Goal: Communication & Community: Answer question/provide support

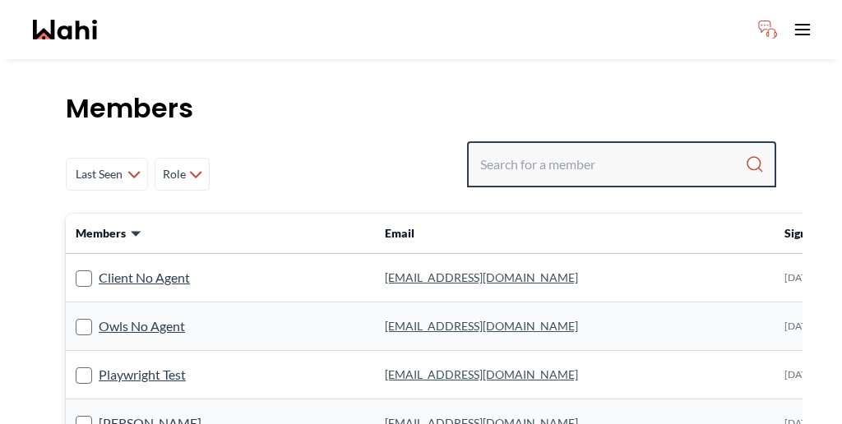
click at [607, 150] on input "Search input" at bounding box center [612, 165] width 265 height 30
paste input "suzie"
type input "suzie"
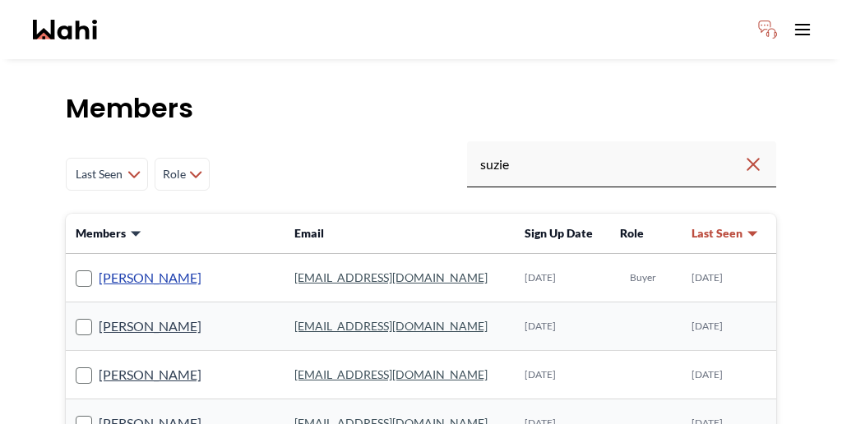
click at [108, 267] on link "[PERSON_NAME]" at bounding box center [150, 277] width 103 height 21
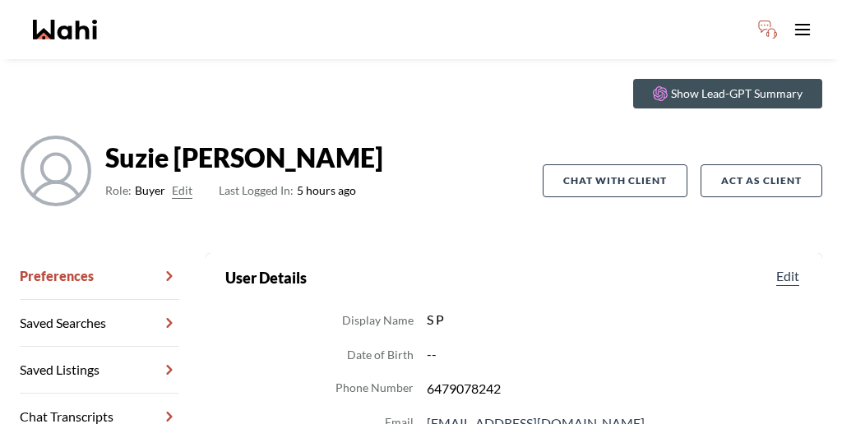
scroll to position [53, 0]
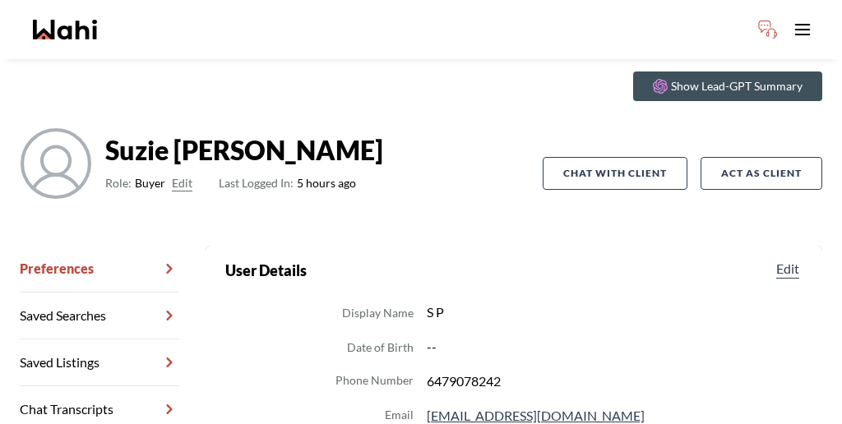
click at [85, 386] on link "Chat Transcripts" at bounding box center [99, 409] width 159 height 47
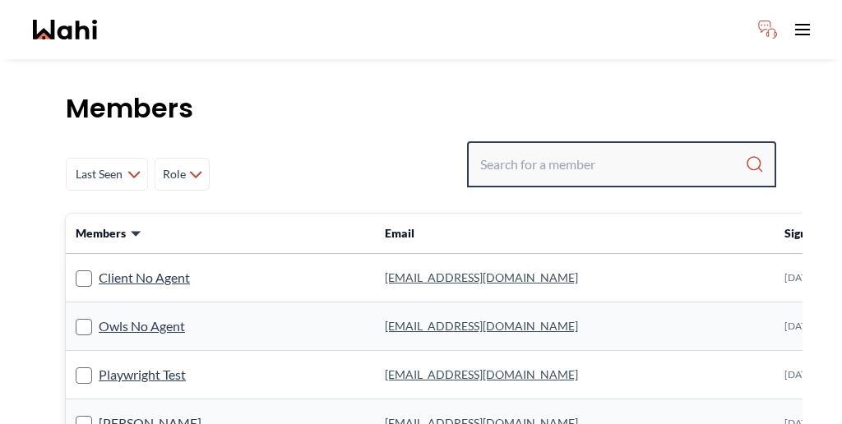
click at [605, 150] on input "Search input" at bounding box center [612, 165] width 265 height 30
drag, startPoint x: 588, startPoint y: 120, endPoint x: 561, endPoint y: 119, distance: 26.3
click at [561, 141] on div "c" at bounding box center [621, 164] width 309 height 46
paste input "[PERSON_NAME]"
type input "[PERSON_NAME]"
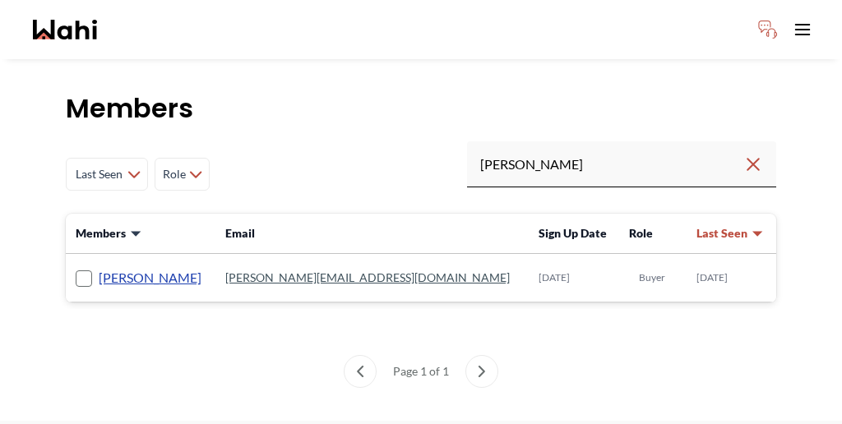
click at [127, 267] on link "[PERSON_NAME]" at bounding box center [150, 277] width 103 height 21
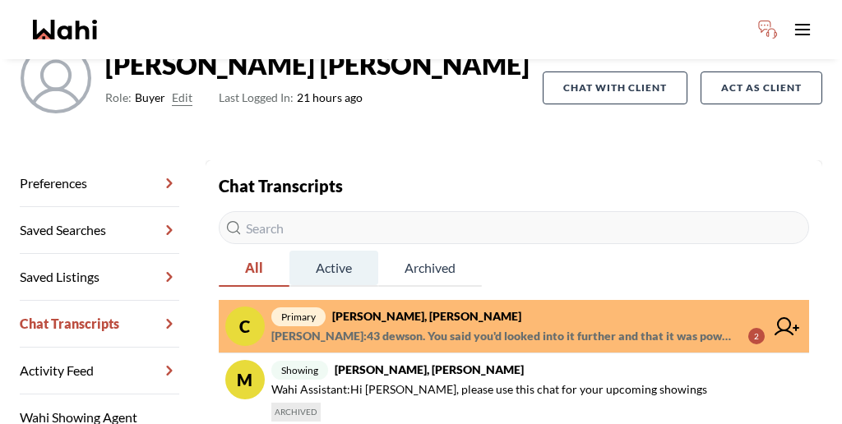
scroll to position [151, 0]
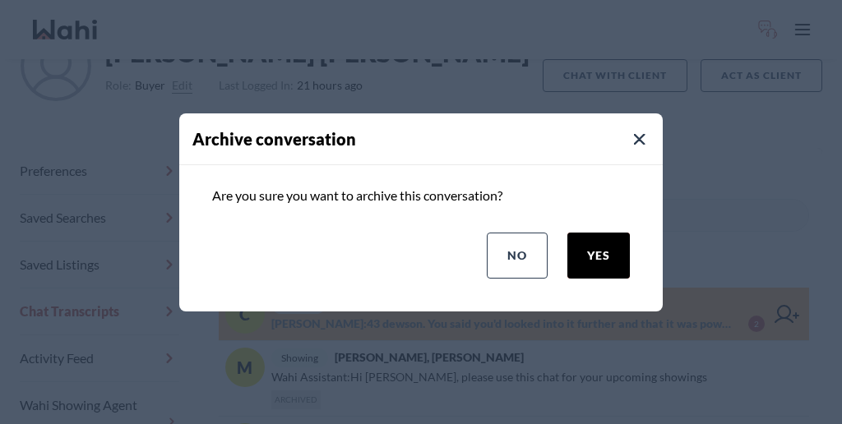
click at [622, 240] on button "yes" at bounding box center [598, 256] width 62 height 46
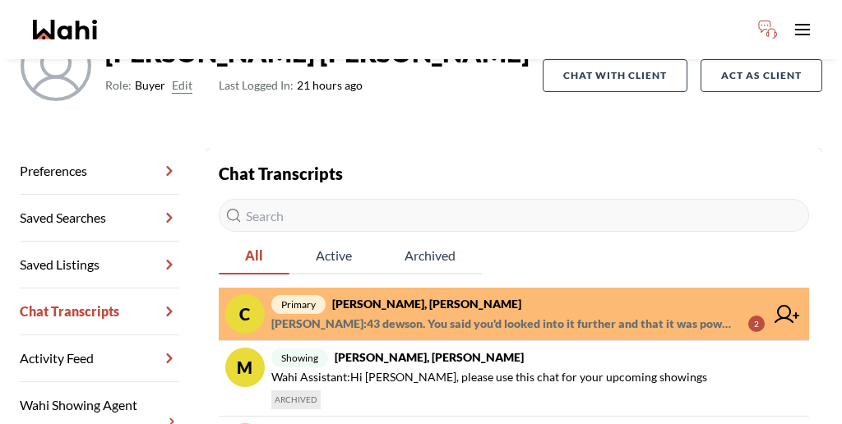
click at [370, 314] on span "Caroline Rouben : 43 dewson. You said you'd looked into it further and that it …" at bounding box center [503, 324] width 464 height 20
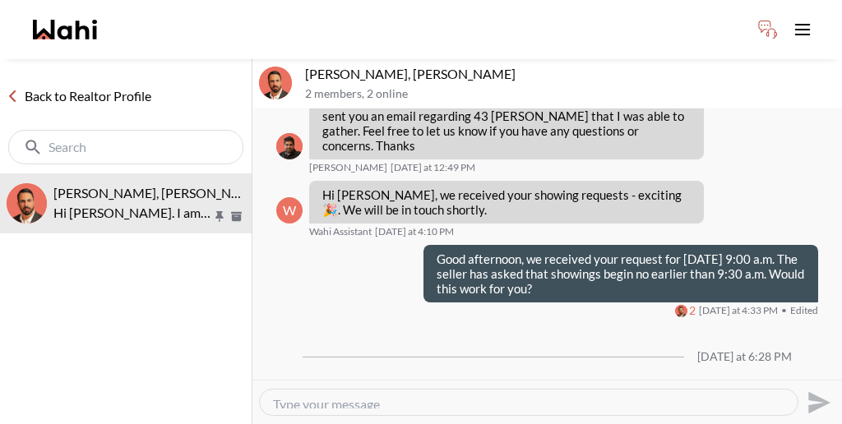
scroll to position [1250, 0]
